Goal: Task Accomplishment & Management: Manage account settings

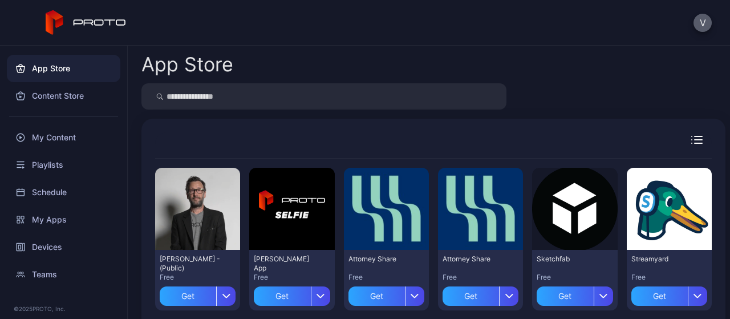
click at [704, 19] on button "V" at bounding box center [702, 23] width 18 height 18
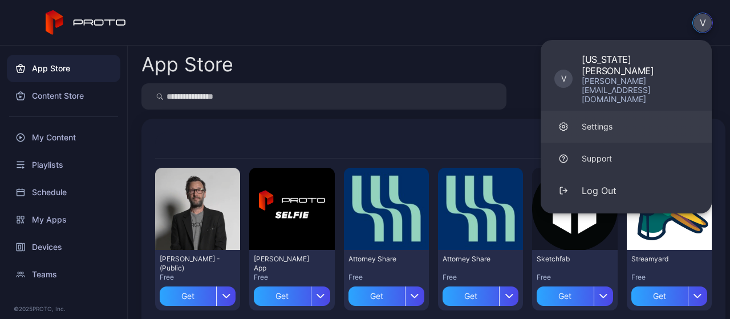
click at [620, 111] on link "Settings" at bounding box center [625, 127] width 171 height 32
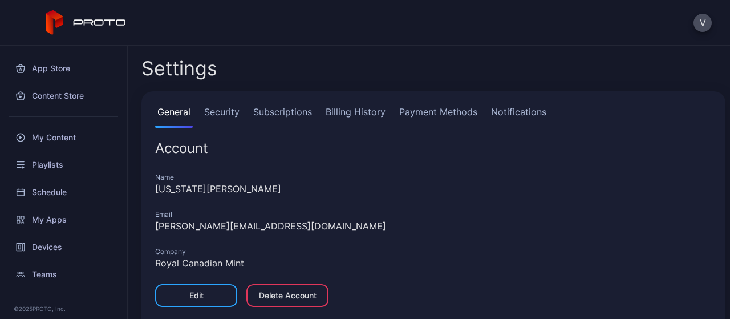
click at [286, 112] on link "Subscriptions" at bounding box center [282, 116] width 63 height 23
